Goal: Information Seeking & Learning: Find specific page/section

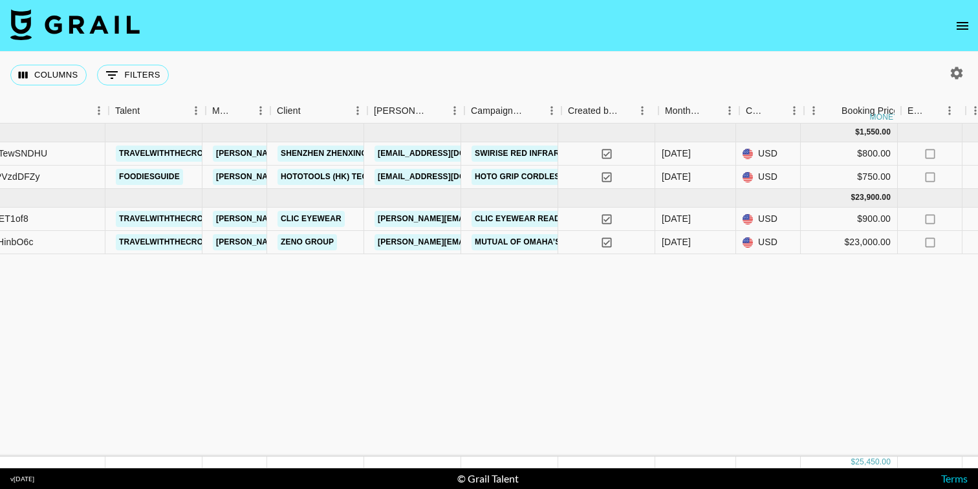
scroll to position [0, 160]
click at [961, 28] on icon "open drawer" at bounding box center [962, 26] width 12 height 8
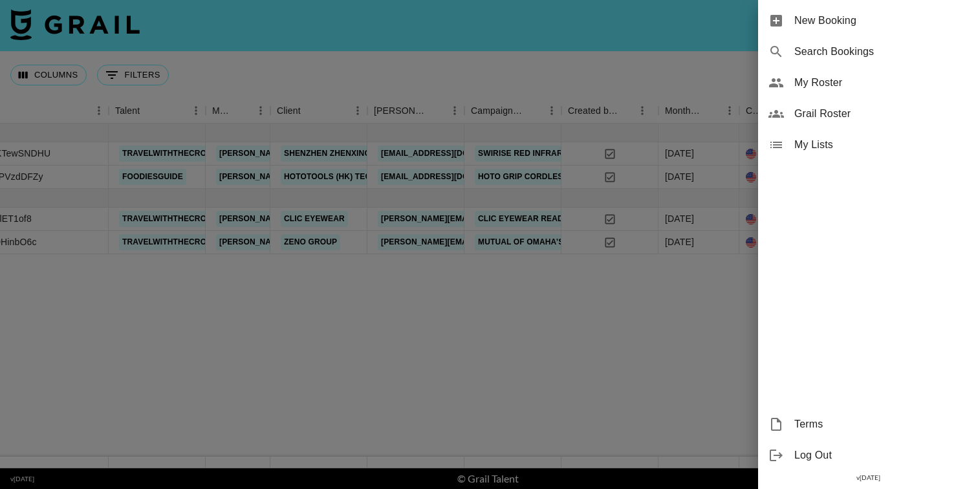
click at [815, 113] on span "Grail Roster" at bounding box center [880, 114] width 173 height 16
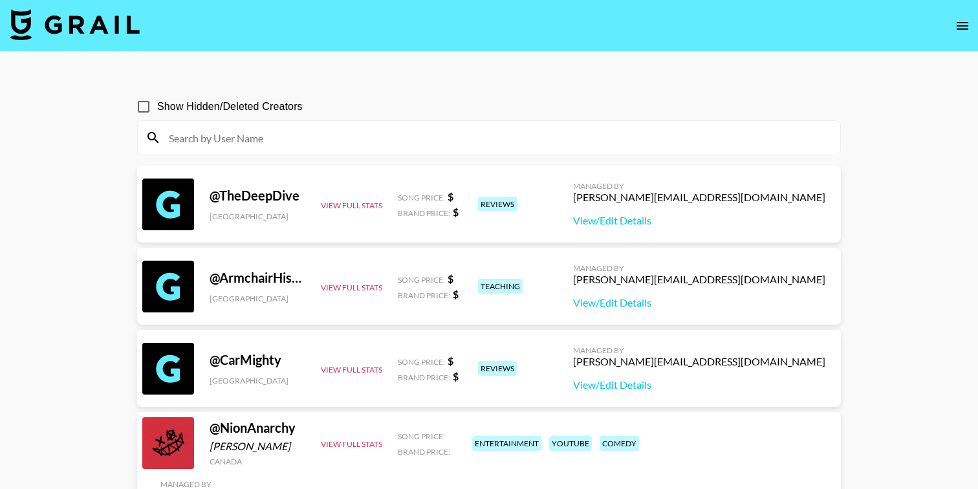
click at [971, 23] on button "open drawer" at bounding box center [962, 26] width 26 height 26
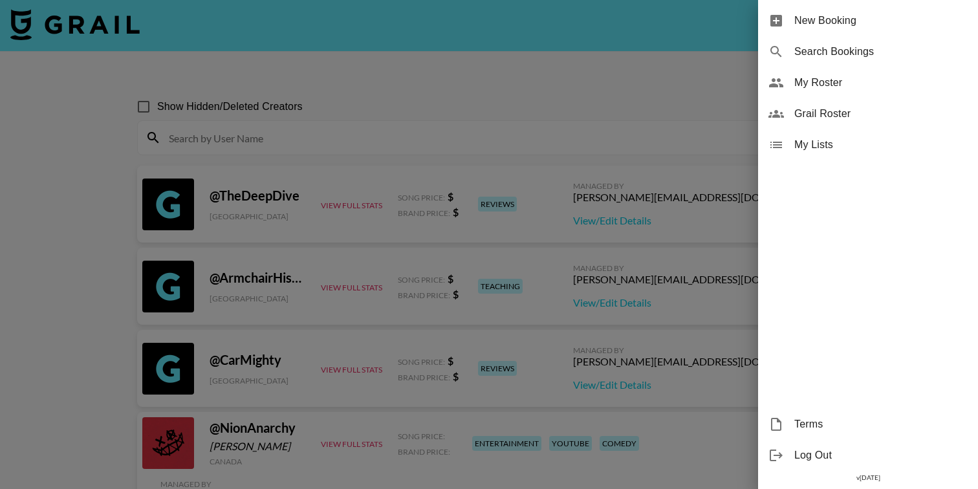
click at [801, 51] on span "Search Bookings" at bounding box center [880, 52] width 173 height 16
select select "id"
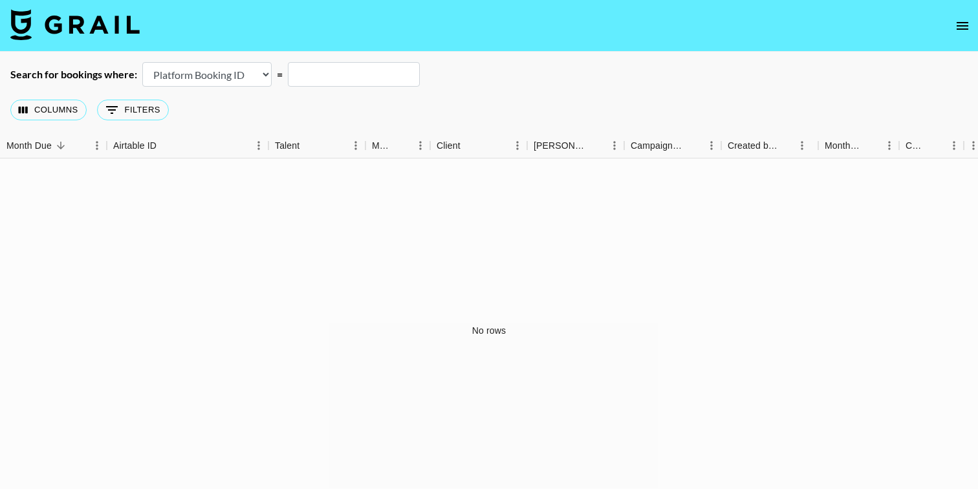
click at [266, 76] on select "Airtable Booking ID Platform Booking ID Platform Campaign ID" at bounding box center [206, 74] width 129 height 25
click at [131, 103] on button "0 Filters" at bounding box center [133, 110] width 72 height 21
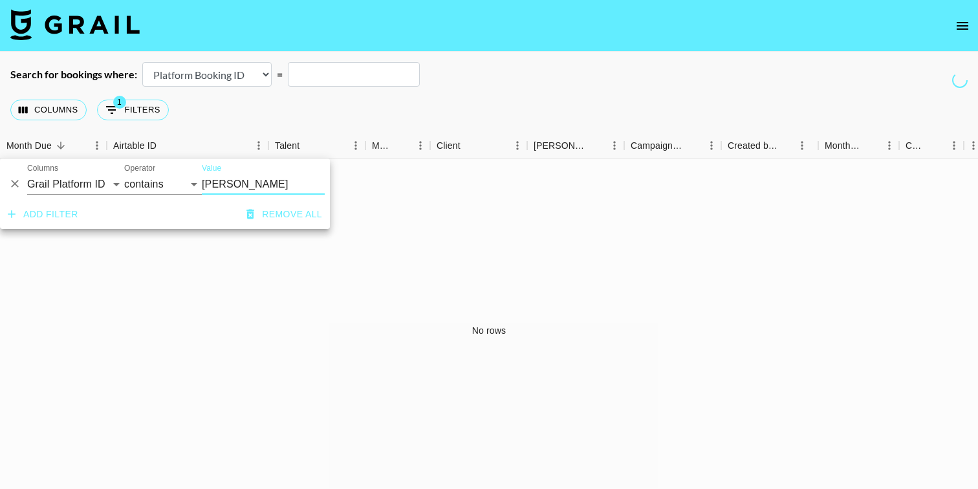
type input "[PERSON_NAME]"
click at [53, 212] on button "Add filter" at bounding box center [43, 214] width 81 height 24
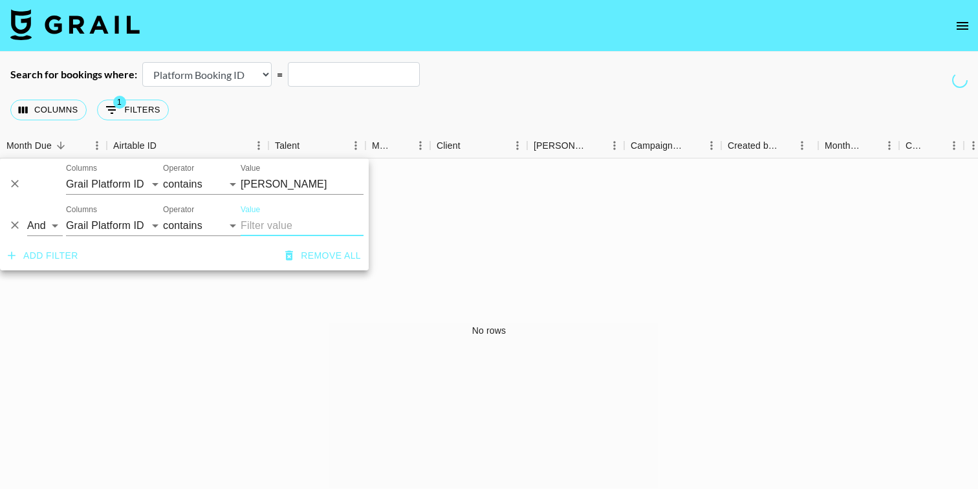
click at [270, 184] on input "[PERSON_NAME]" at bounding box center [302, 184] width 123 height 21
click at [310, 255] on button "Remove all" at bounding box center [323, 256] width 86 height 24
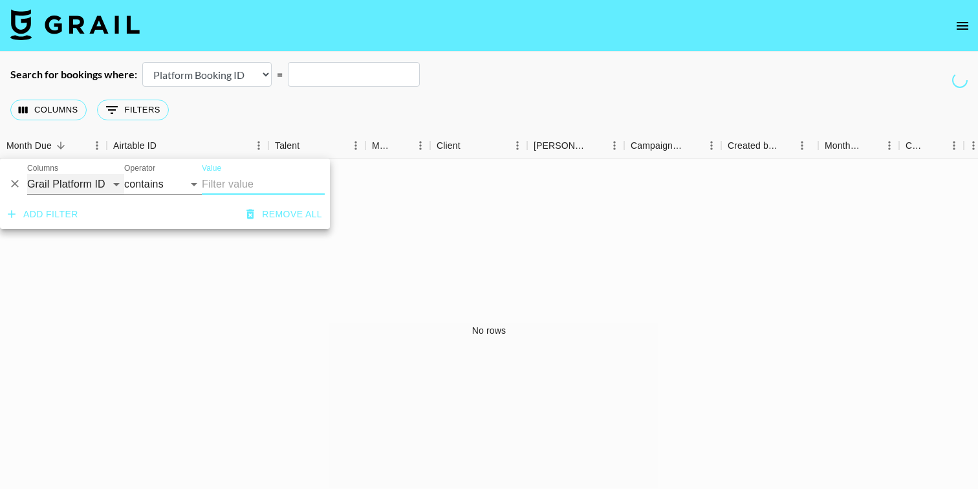
click at [115, 183] on select "Grail Platform ID Airtable ID Talent Manager Client [PERSON_NAME] Campaign (Typ…" at bounding box center [75, 184] width 97 height 21
select select "managerIds"
click at [27, 174] on select "Grail Platform ID Airtable ID Talent Manager Client [PERSON_NAME] Campaign (Typ…" at bounding box center [75, 184] width 97 height 21
select select "is"
click at [230, 183] on input "Value" at bounding box center [289, 184] width 175 height 20
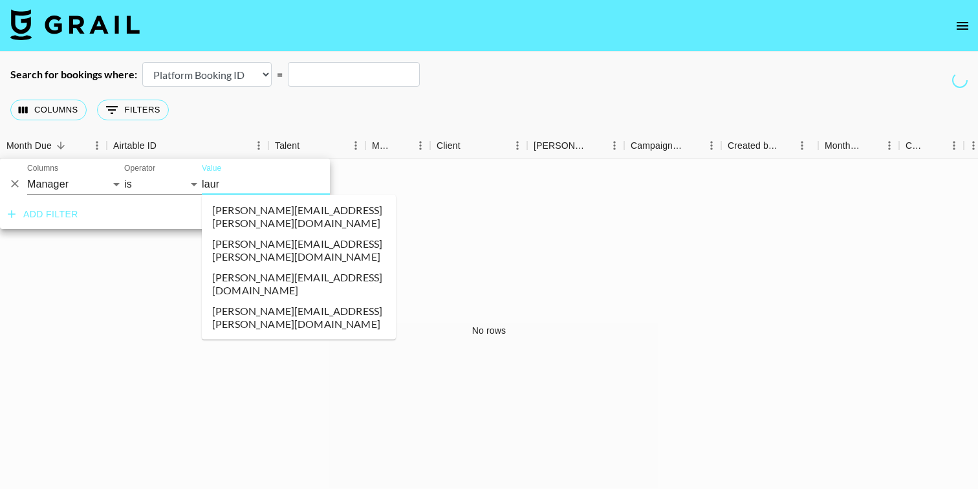
type input "[PERSON_NAME]"
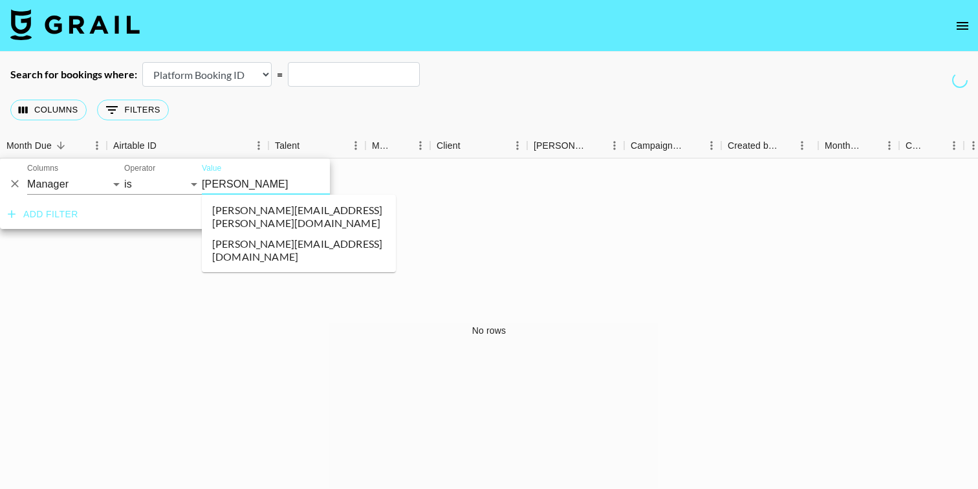
click at [241, 213] on li "[PERSON_NAME][EMAIL_ADDRESS][PERSON_NAME][DOMAIN_NAME]" at bounding box center [299, 217] width 194 height 34
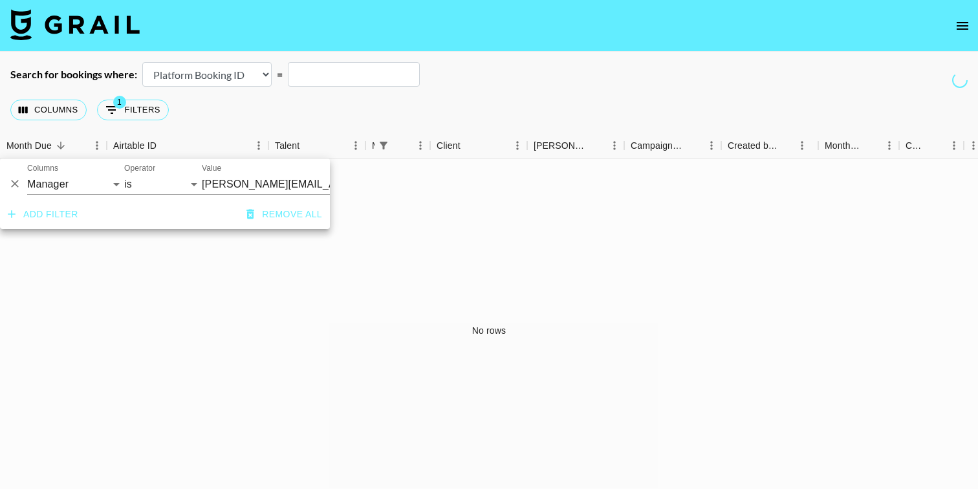
click at [160, 296] on div "No rows" at bounding box center [489, 330] width 978 height 345
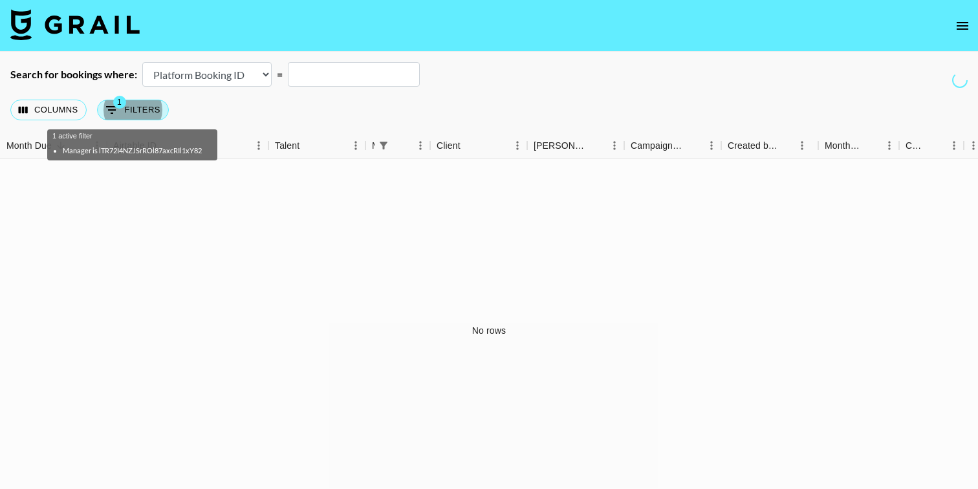
click at [136, 102] on button "1 Filters" at bounding box center [133, 110] width 72 height 21
select select "managerIds"
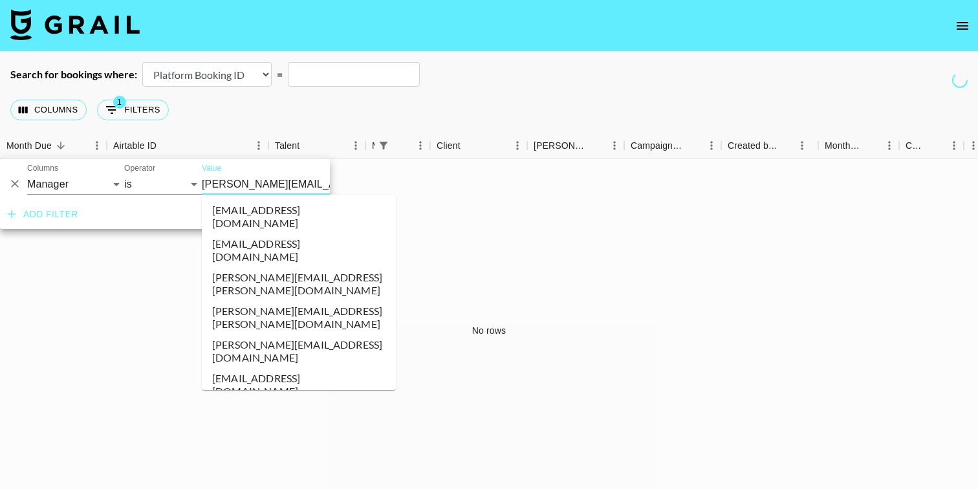
click at [279, 186] on input "[PERSON_NAME][EMAIL_ADDRESS][PERSON_NAME][DOMAIN_NAME]" at bounding box center [281, 184] width 158 height 20
click at [253, 191] on input "Value" at bounding box center [289, 184] width 175 height 20
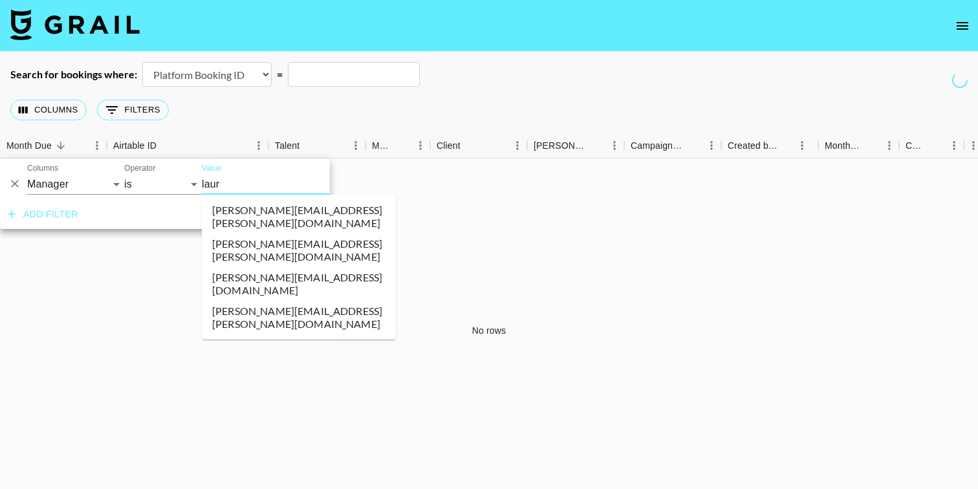
type input "[PERSON_NAME]"
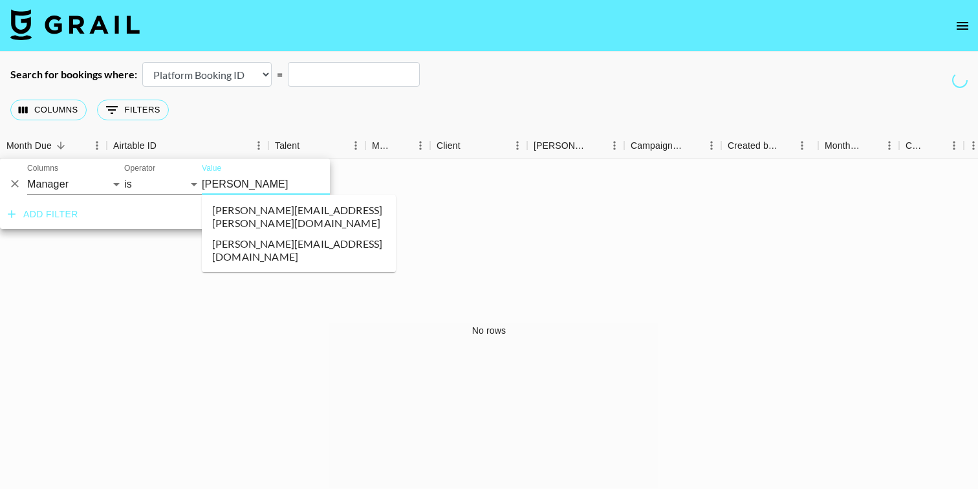
click at [251, 234] on li "[PERSON_NAME][EMAIL_ADDRESS][DOMAIN_NAME]" at bounding box center [299, 250] width 194 height 34
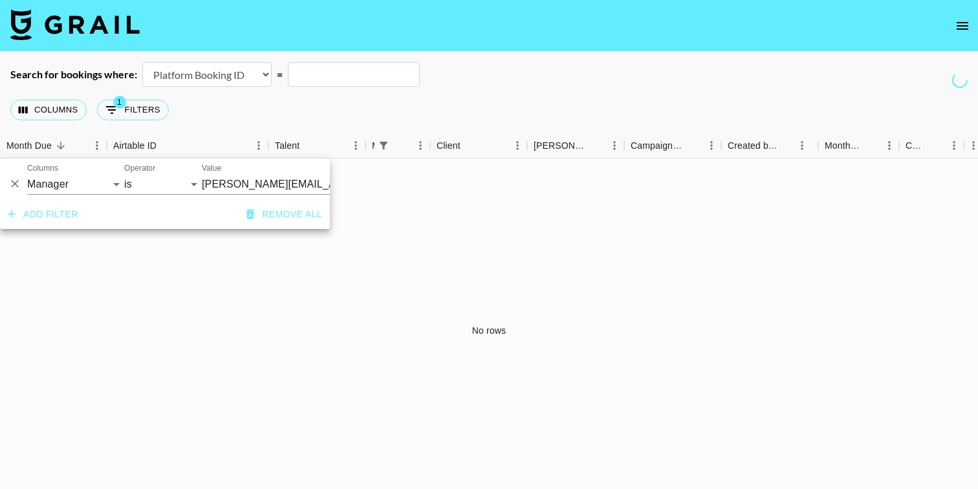
click at [222, 299] on div "No rows" at bounding box center [489, 330] width 978 height 345
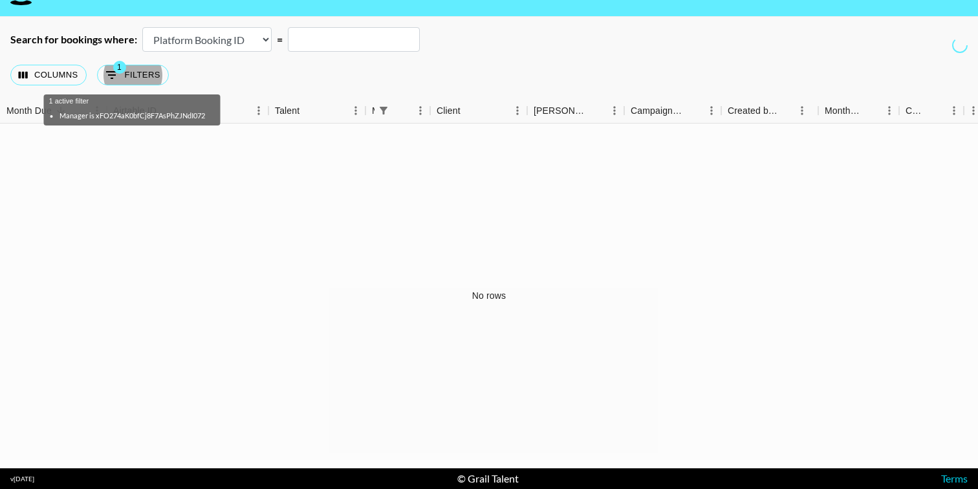
scroll to position [0, 0]
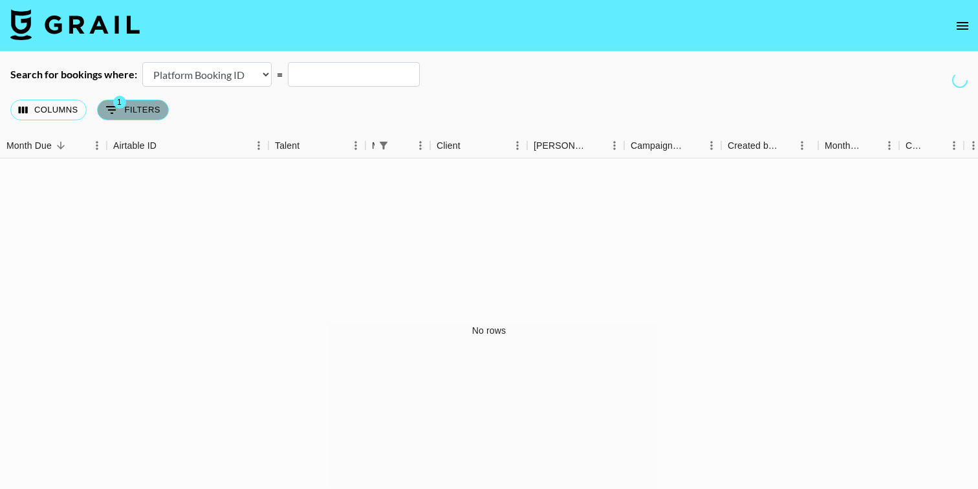
click at [157, 105] on button "1 Filters" at bounding box center [133, 110] width 72 height 21
select select "managerIds"
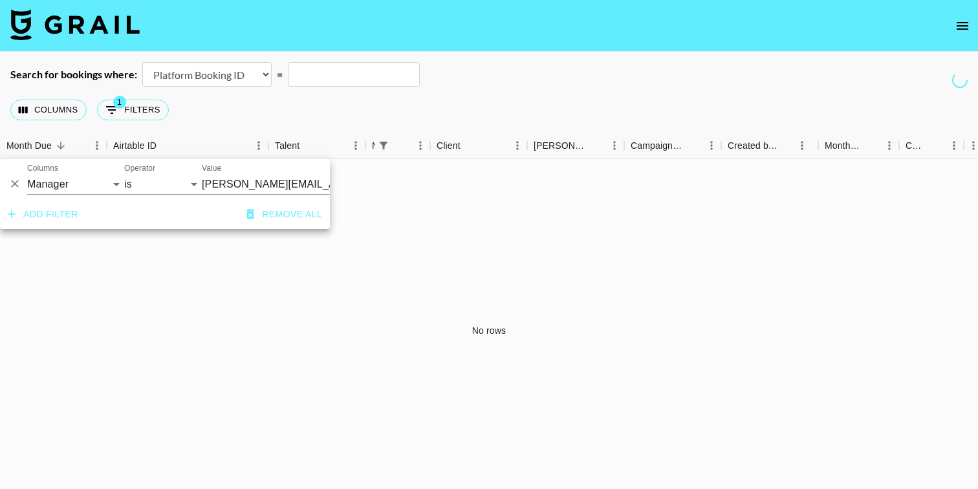
click at [286, 214] on button "Remove all" at bounding box center [284, 214] width 86 height 24
click at [501, 282] on div "No rows" at bounding box center [489, 330] width 978 height 345
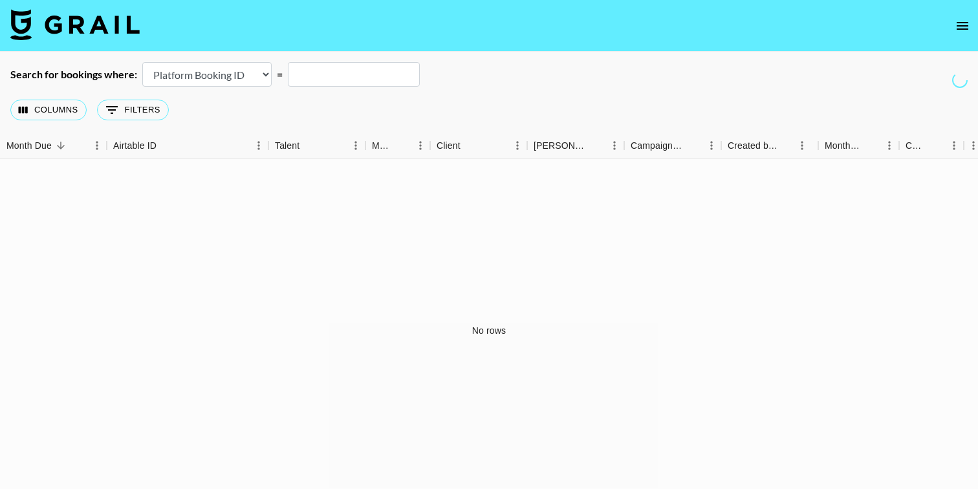
click at [223, 75] on select "Airtable Booking ID Platform Booking ID Platform Campaign ID" at bounding box center [206, 74] width 129 height 25
click at [142, 62] on select "Airtable Booking ID Platform Booking ID Platform Campaign ID" at bounding box center [206, 74] width 129 height 25
click at [54, 103] on button "Columns" at bounding box center [48, 110] width 76 height 21
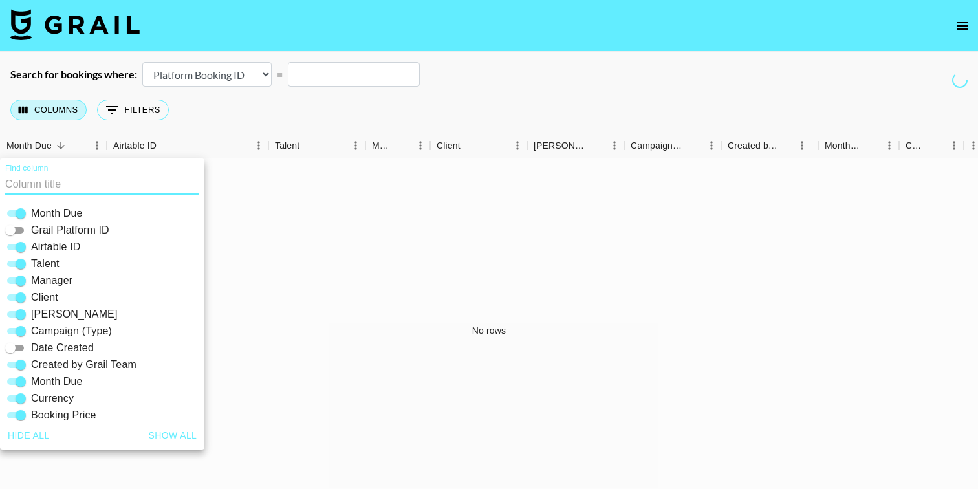
click at [54, 103] on button "Columns" at bounding box center [48, 110] width 76 height 21
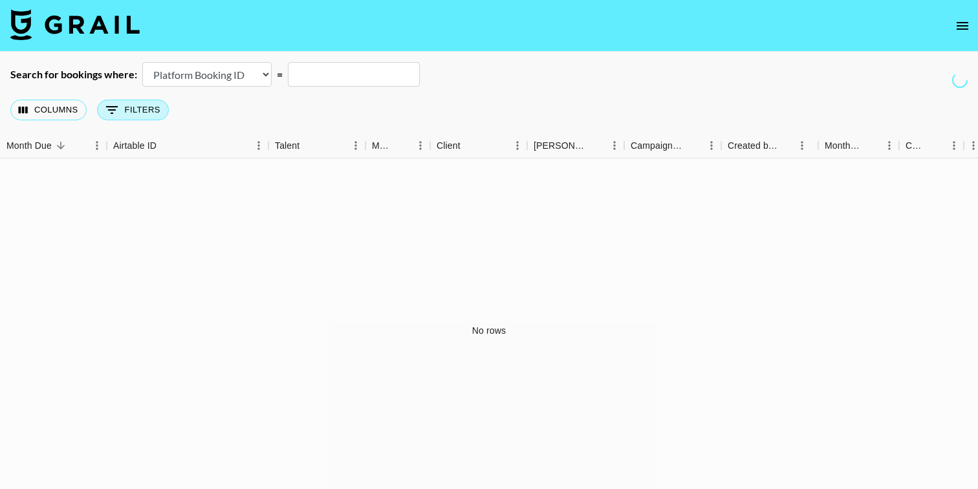
click at [166, 104] on button "0 Filters" at bounding box center [133, 110] width 72 height 21
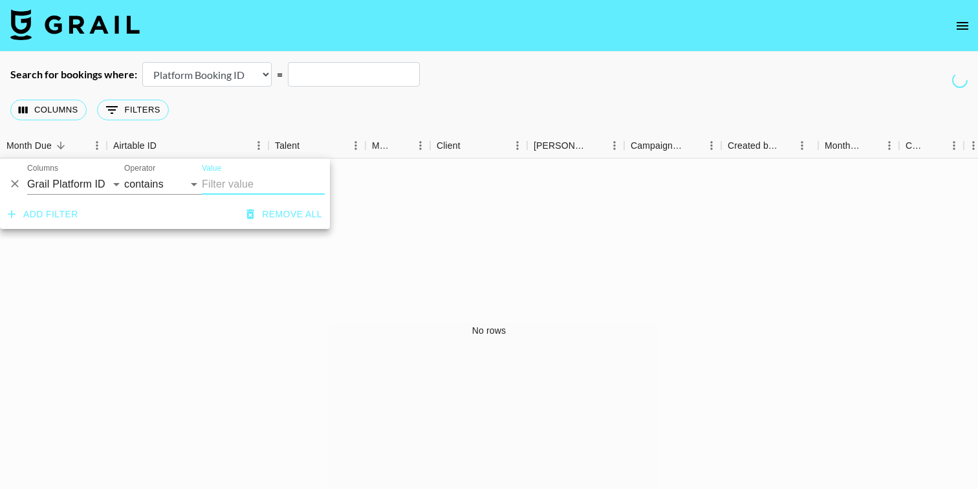
click at [244, 182] on input "Value" at bounding box center [263, 184] width 123 height 21
click at [330, 349] on div "No rows" at bounding box center [489, 330] width 978 height 345
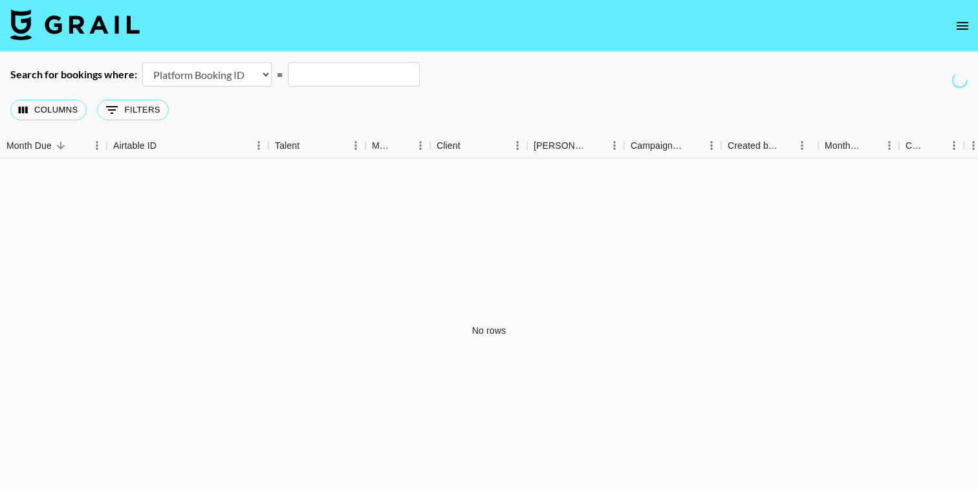
click at [962, 23] on icon "open drawer" at bounding box center [962, 26] width 16 height 16
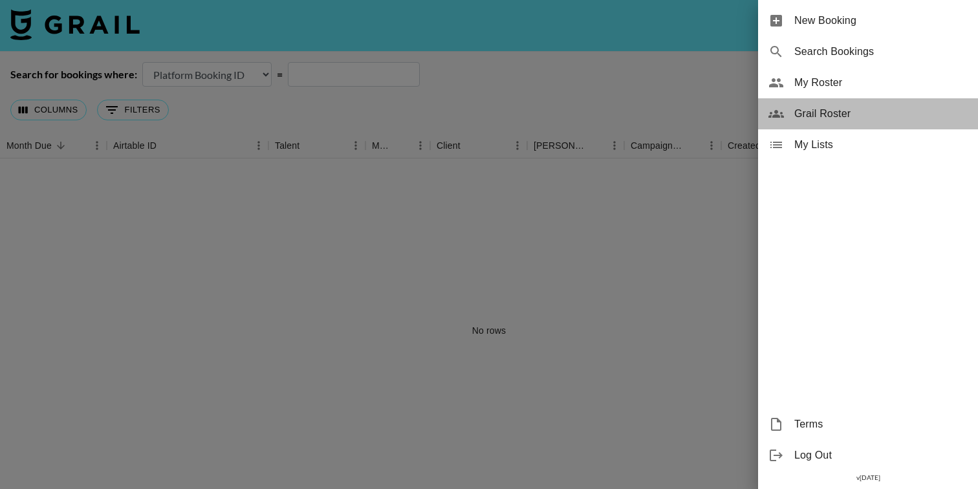
click at [820, 109] on span "Grail Roster" at bounding box center [880, 114] width 173 height 16
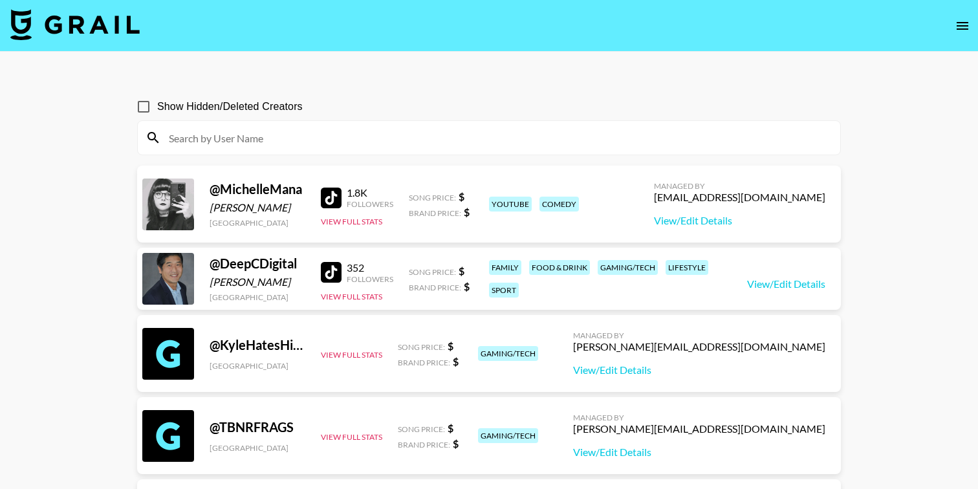
click at [956, 22] on icon "open drawer" at bounding box center [962, 26] width 16 height 16
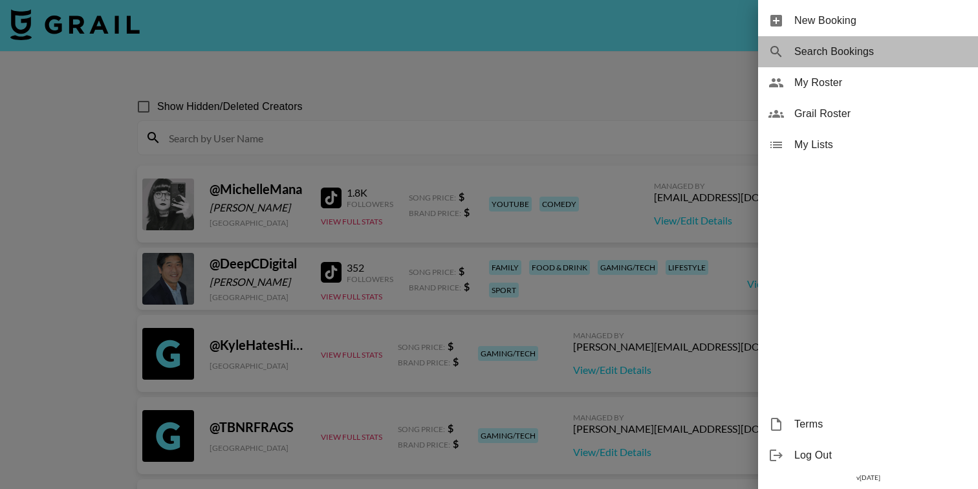
click at [823, 47] on span "Search Bookings" at bounding box center [880, 52] width 173 height 16
select select "id"
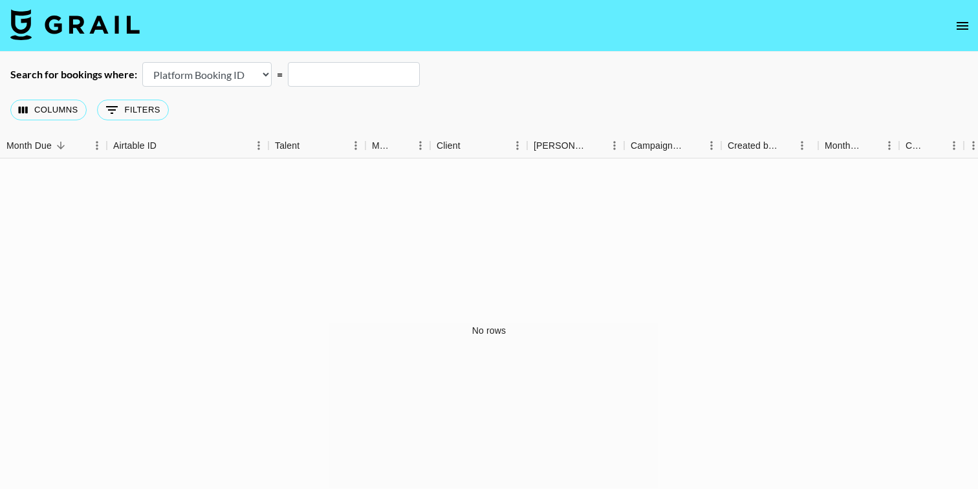
click at [268, 74] on select "Airtable Booking ID Platform Booking ID Platform Campaign ID" at bounding box center [206, 74] width 129 height 25
click at [326, 70] on input "text" at bounding box center [354, 74] width 132 height 25
click at [143, 109] on button "0 Filters" at bounding box center [133, 110] width 72 height 21
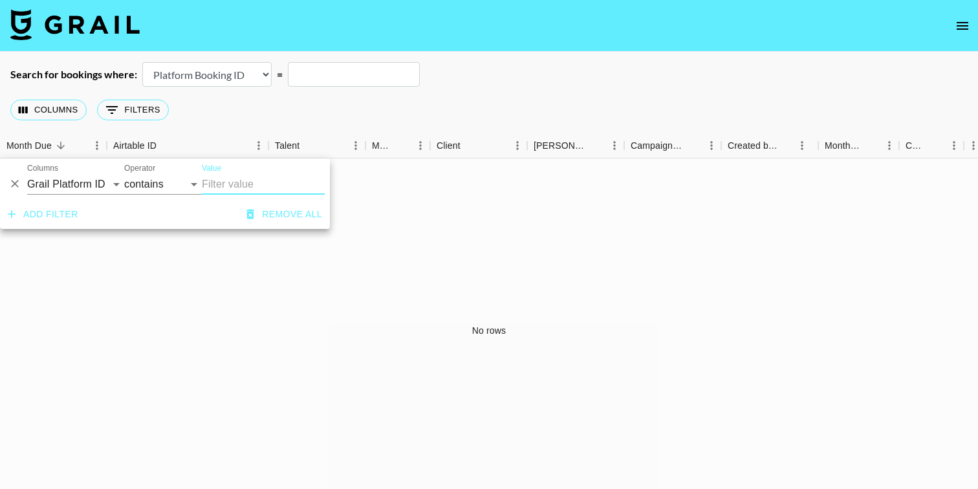
click at [211, 180] on input "Value" at bounding box center [263, 184] width 123 height 21
click at [271, 105] on div "Columns 0 Filters + Booking" at bounding box center [489, 110] width 978 height 47
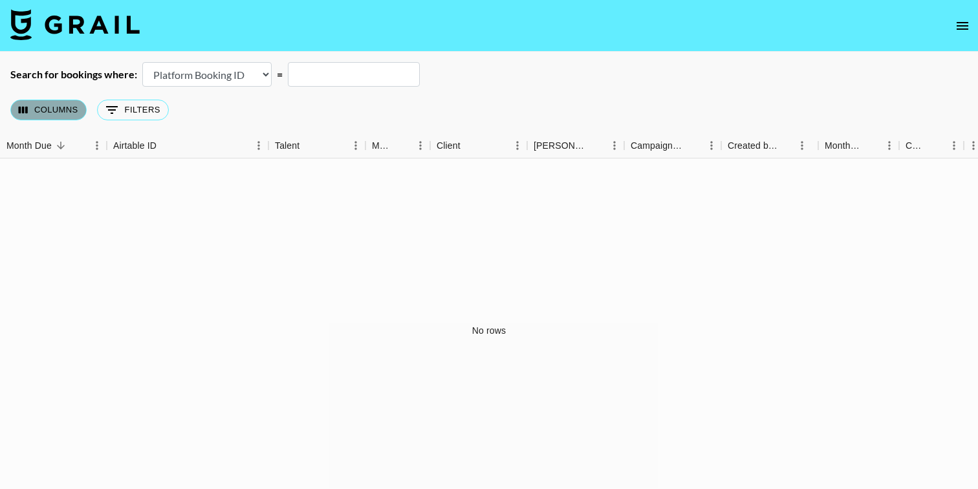
click at [52, 109] on button "Columns" at bounding box center [48, 110] width 76 height 21
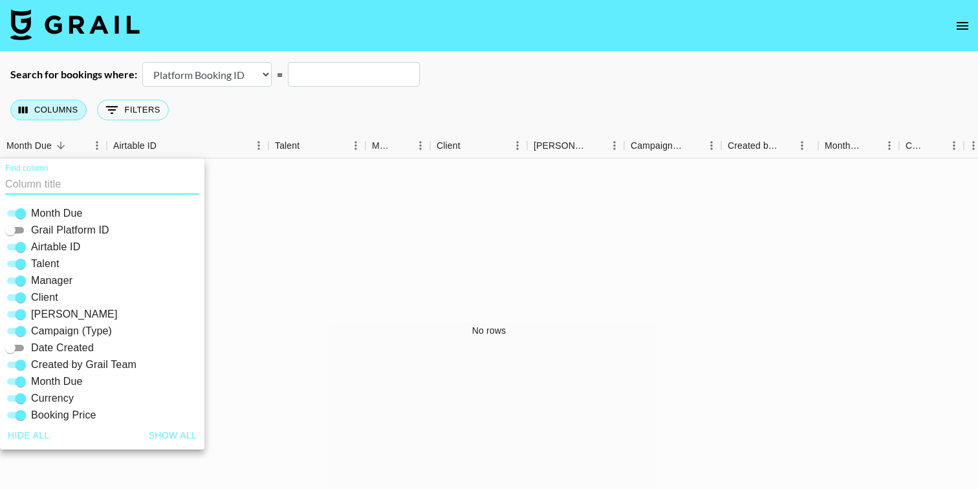
click at [52, 109] on button "Columns" at bounding box center [48, 110] width 76 height 21
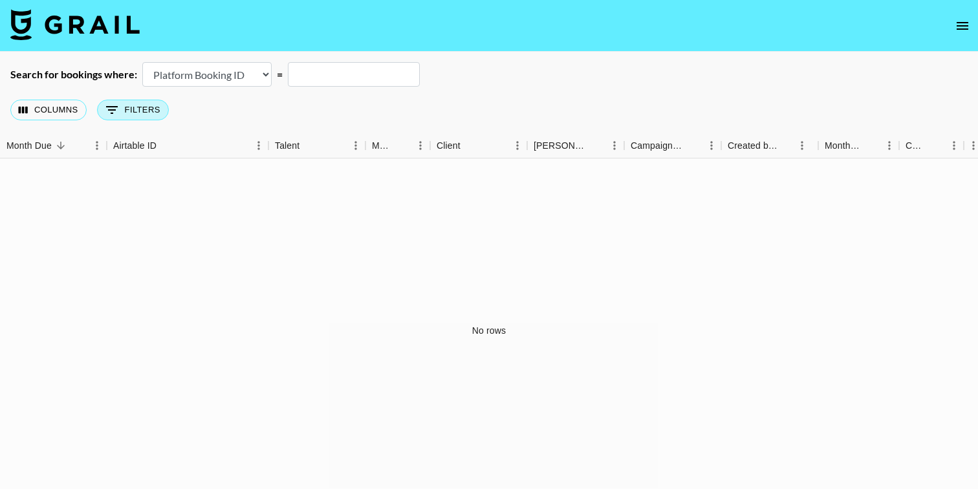
click at [151, 102] on button "0 Filters" at bounding box center [133, 110] width 72 height 21
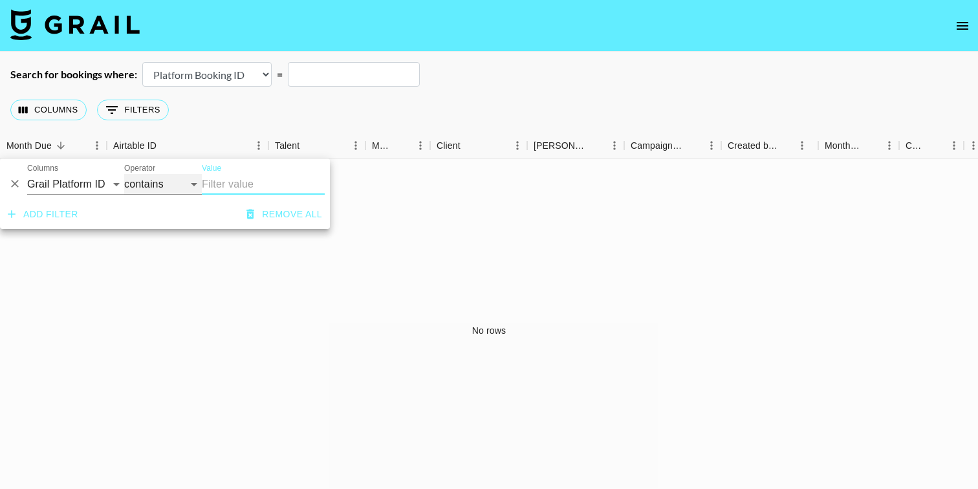
click at [154, 179] on select "contains equals starts with ends with is empty is not empty is any of" at bounding box center [163, 184] width 78 height 21
click at [111, 185] on select "Grail Platform ID Airtable ID Talent Manager Client [PERSON_NAME] Campaign (Typ…" at bounding box center [75, 184] width 97 height 21
select select "managerIds"
click at [27, 174] on select "Grail Platform ID Airtable ID Talent Manager Client [PERSON_NAME] Campaign (Typ…" at bounding box center [75, 184] width 97 height 21
select select "is"
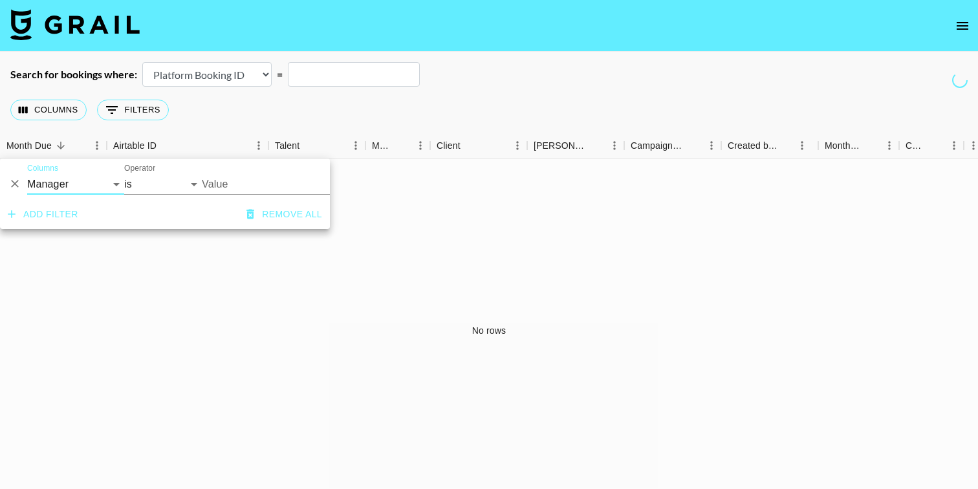
click at [258, 180] on input "Value" at bounding box center [289, 184] width 175 height 20
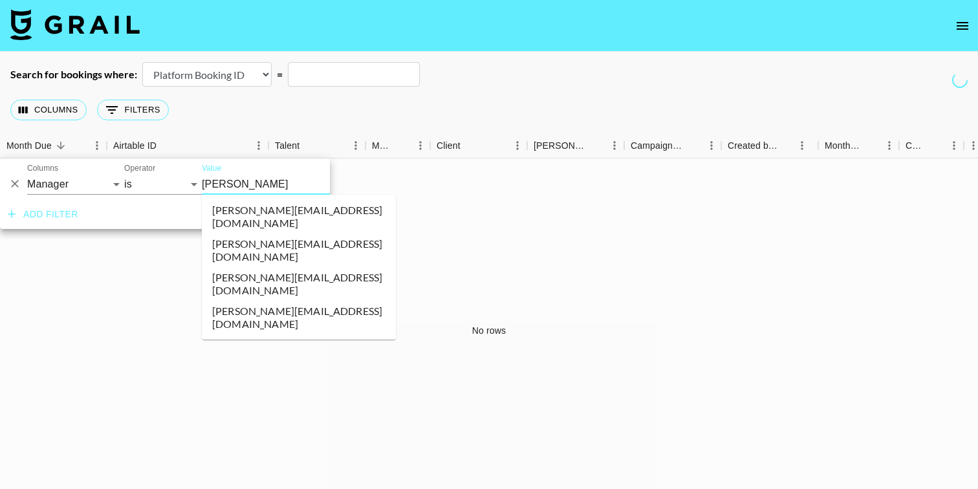
type input "[PERSON_NAME]"
click at [272, 267] on li "[PERSON_NAME][EMAIL_ADDRESS][DOMAIN_NAME]" at bounding box center [299, 284] width 194 height 34
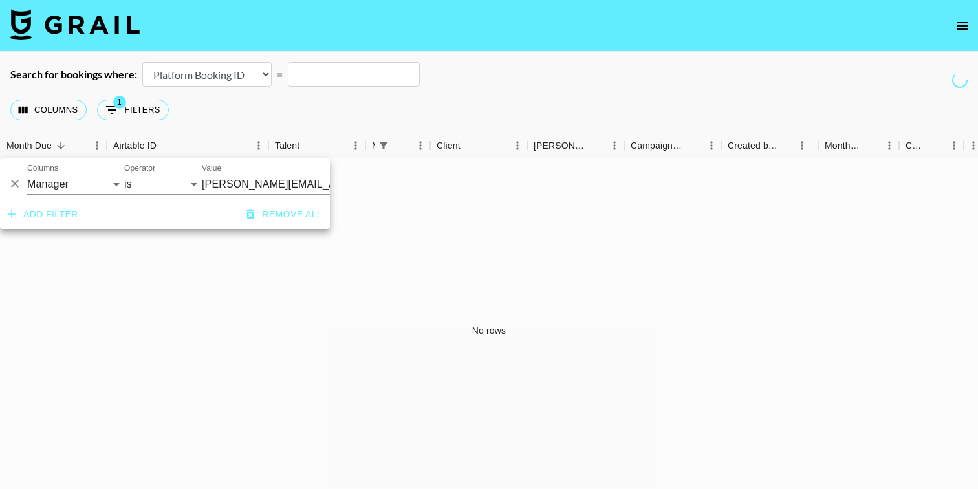
click at [468, 272] on div "No rows" at bounding box center [489, 330] width 978 height 345
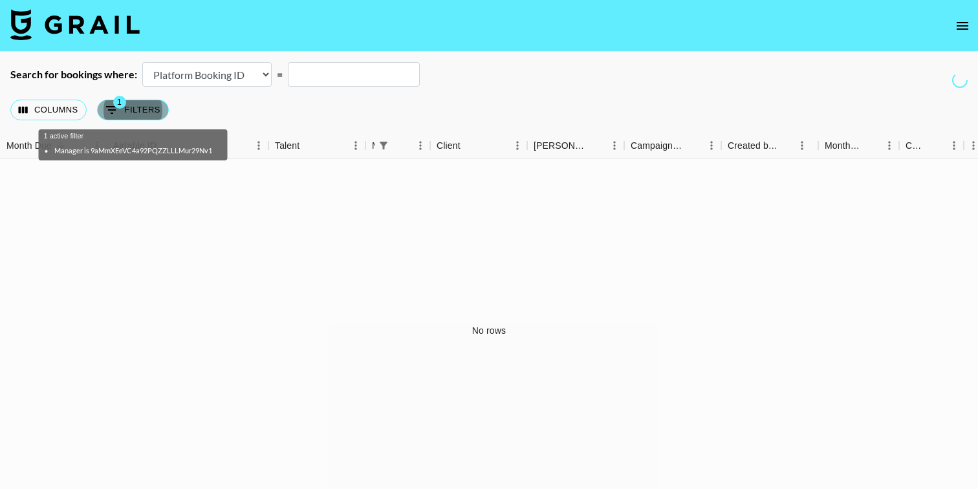
click at [137, 107] on button "1 Filters" at bounding box center [133, 110] width 72 height 21
select select "managerIds"
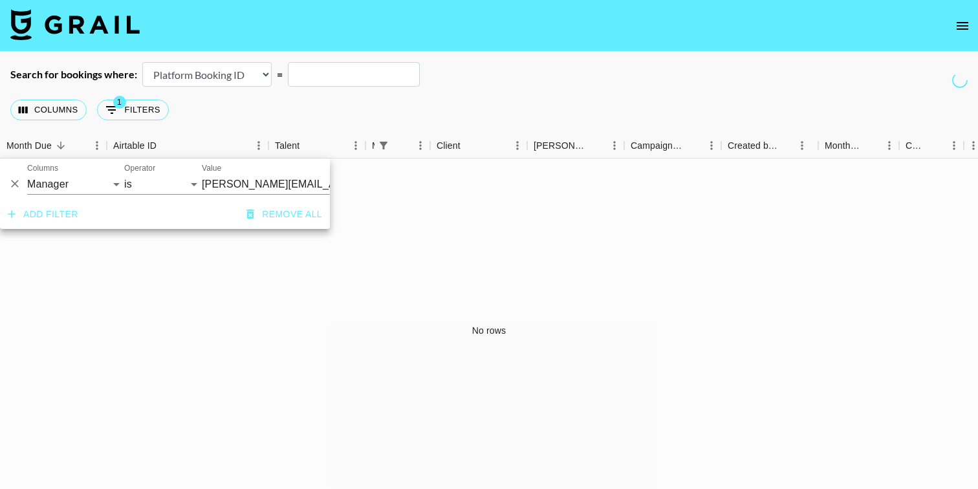
click at [276, 218] on button "Remove all" at bounding box center [284, 214] width 86 height 24
